Goal: Transaction & Acquisition: Purchase product/service

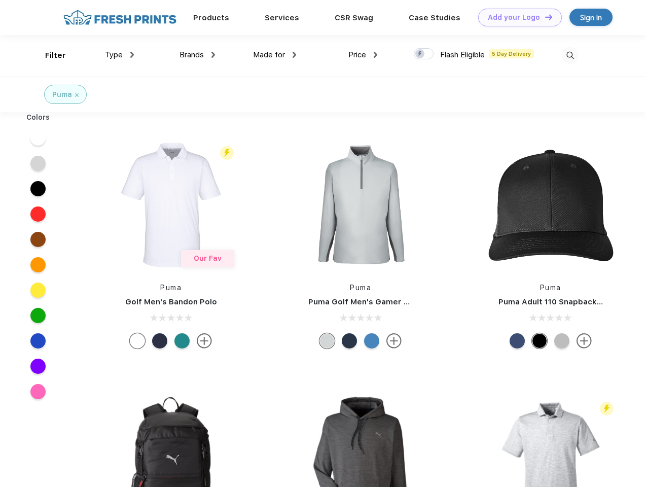
click at [516, 17] on link "Add your Logo Design Tool" at bounding box center [520, 18] width 84 height 18
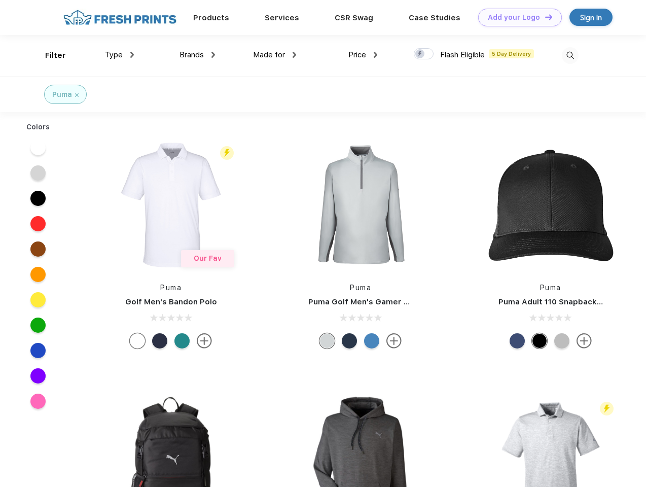
click at [0, 0] on div "Design Tool" at bounding box center [0, 0] width 0 height 0
click at [544, 17] on link "Add your Logo Design Tool" at bounding box center [520, 18] width 84 height 18
click at [49, 55] on div "Filter" at bounding box center [55, 56] width 21 height 12
click at [120, 55] on span "Type" at bounding box center [114, 54] width 18 height 9
click at [197, 55] on span "Brands" at bounding box center [192, 54] width 24 height 9
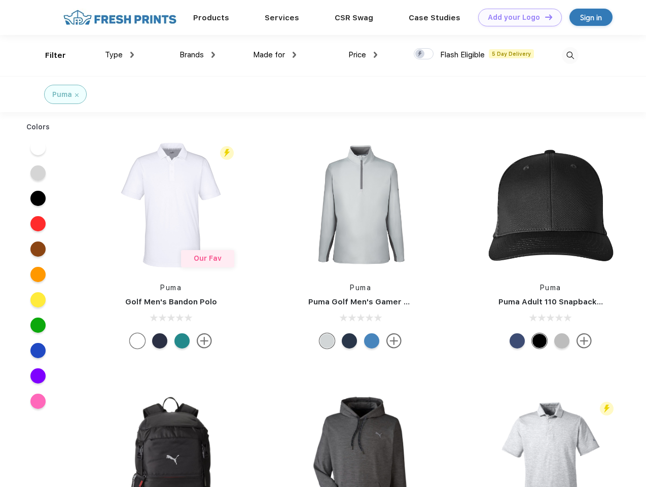
click at [275, 55] on span "Made for" at bounding box center [269, 54] width 32 height 9
click at [363, 55] on span "Price" at bounding box center [358, 54] width 18 height 9
click at [424, 54] on div at bounding box center [424, 53] width 20 height 11
click at [421, 54] on input "checkbox" at bounding box center [417, 51] width 7 height 7
click at [570, 55] on img at bounding box center [570, 55] width 17 height 17
